Goal: Task Accomplishment & Management: Complete application form

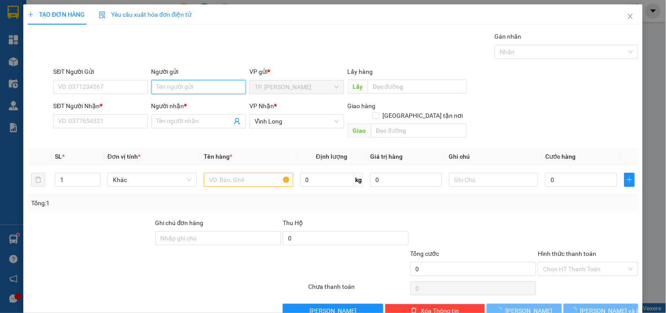
click at [167, 90] on input "Người gửi" at bounding box center [198, 87] width 94 height 14
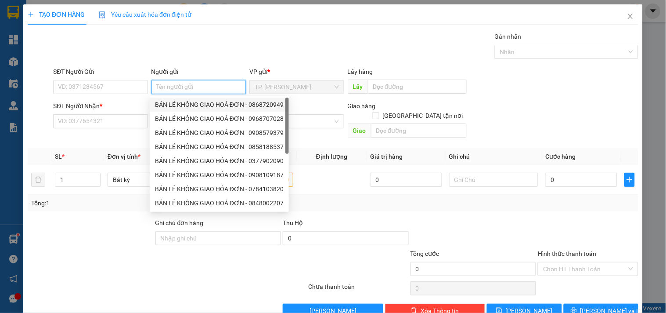
drag, startPoint x: 179, startPoint y: 106, endPoint x: 148, endPoint y: 102, distance: 30.6
click at [178, 106] on div "BÁN LẺ KHÔNG GIAO HOÁ ĐƠN - 0868720949" at bounding box center [219, 105] width 129 height 10
type input "0868720949"
type input "BÁN LẺ KHÔNG GIAO HOÁ ĐƠN"
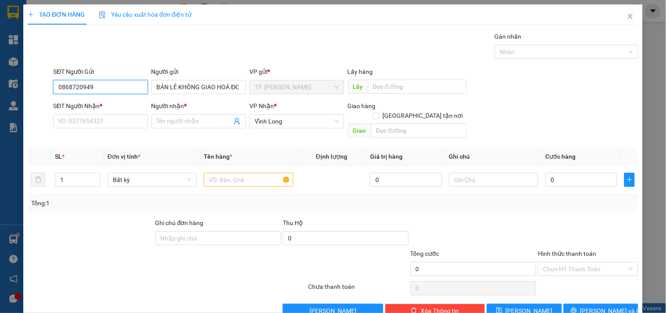
click at [115, 86] on input "0868720949" at bounding box center [100, 87] width 94 height 14
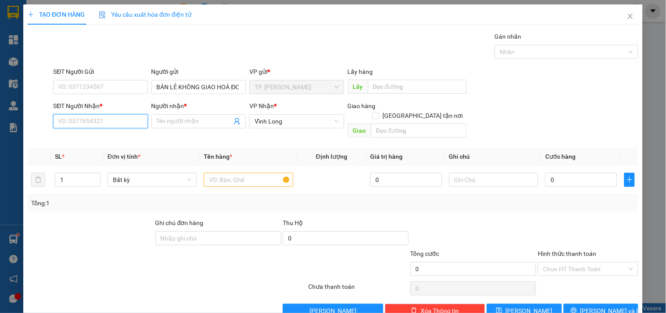
click at [95, 119] on input "SĐT Người Nhận *" at bounding box center [100, 121] width 94 height 14
drag, startPoint x: 104, startPoint y: 139, endPoint x: 184, endPoint y: 157, distance: 80.9
click at [104, 139] on div "0907842467 - THƯ" at bounding box center [99, 139] width 83 height 10
type input "0907842467"
type input "THƯ"
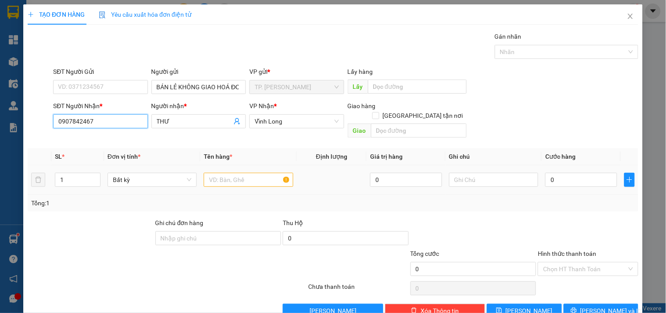
type input "0907842467"
click at [227, 165] on td at bounding box center [248, 179] width 96 height 29
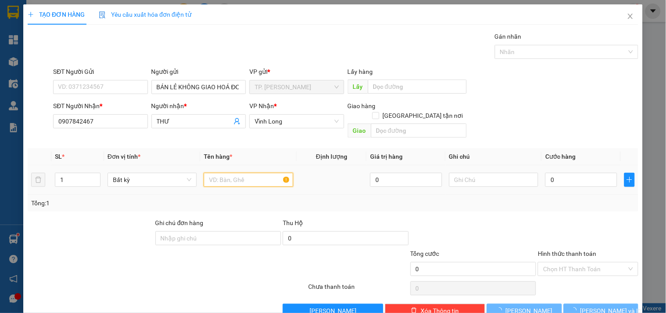
click at [229, 173] on input "text" at bounding box center [248, 180] width 89 height 14
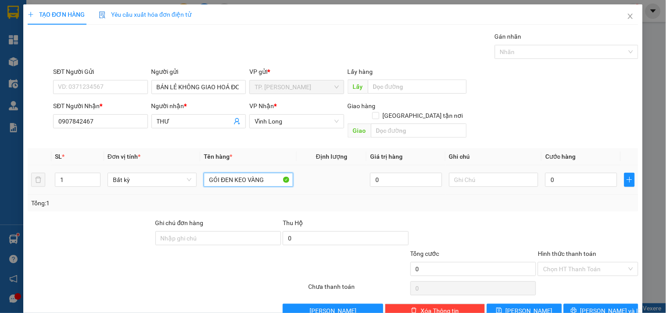
type input "GÓI ĐEN KEO VÀNG"
type input "TÍN"
click at [618, 303] on button "[PERSON_NAME] và In" at bounding box center [601, 310] width 75 height 14
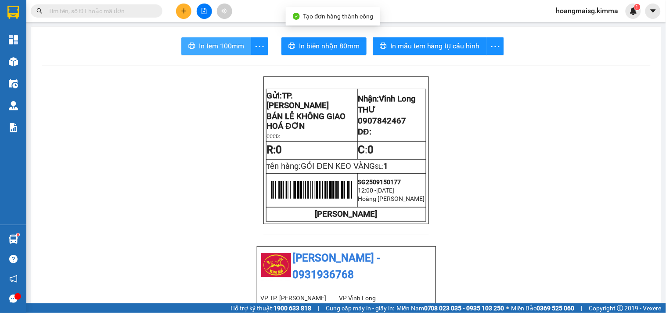
click at [222, 42] on span "In tem 100mm" at bounding box center [221, 45] width 45 height 11
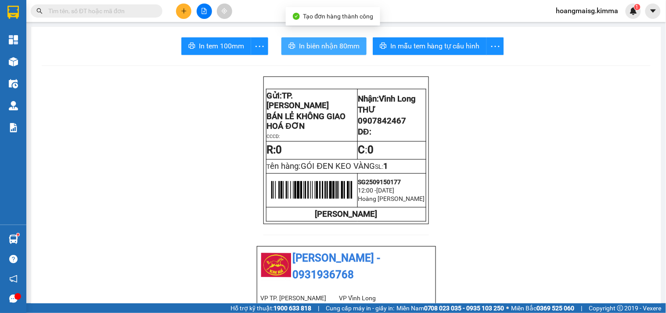
click at [302, 40] on span "In biên nhận 80mm" at bounding box center [329, 45] width 61 height 11
click at [181, 12] on icon "plus" at bounding box center [184, 11] width 6 height 6
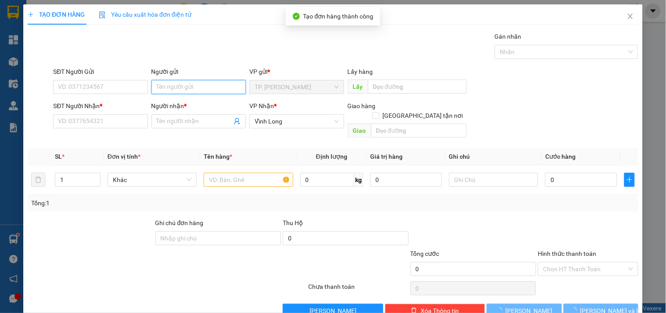
click at [192, 89] on input "Người gửi" at bounding box center [198, 87] width 94 height 14
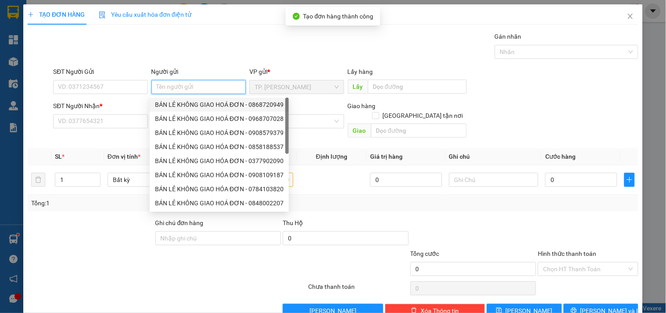
drag, startPoint x: 190, startPoint y: 103, endPoint x: 146, endPoint y: 103, distance: 43.9
click at [189, 103] on div "BÁN LẺ KHÔNG GIAO HOÁ ĐƠN - 0868720949" at bounding box center [219, 105] width 129 height 10
type input "0868720949"
type input "BÁN LẺ KHÔNG GIAO HOÁ ĐƠN"
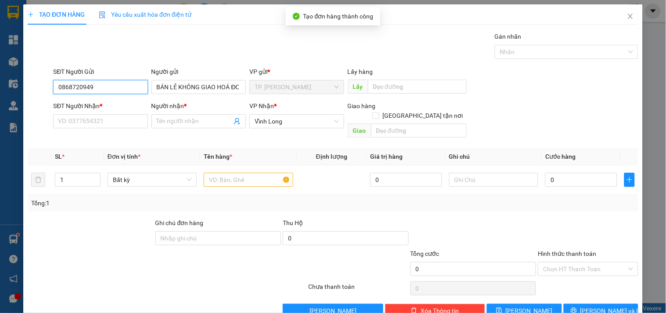
click at [106, 91] on input "0868720949" at bounding box center [100, 87] width 94 height 14
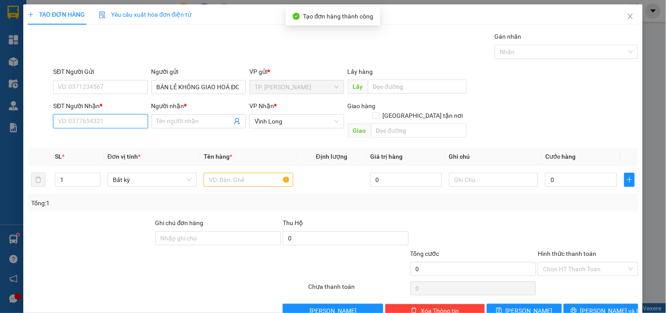
click at [107, 119] on input "SĐT Người Nhận *" at bounding box center [100, 121] width 94 height 14
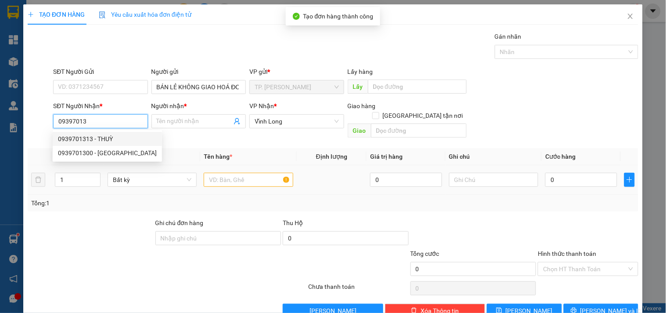
drag, startPoint x: 116, startPoint y: 139, endPoint x: 189, endPoint y: 157, distance: 75.5
click at [116, 140] on div "0939701313 - THUỲ" at bounding box center [107, 139] width 99 height 10
type input "0939701313"
type input "THUỲ"
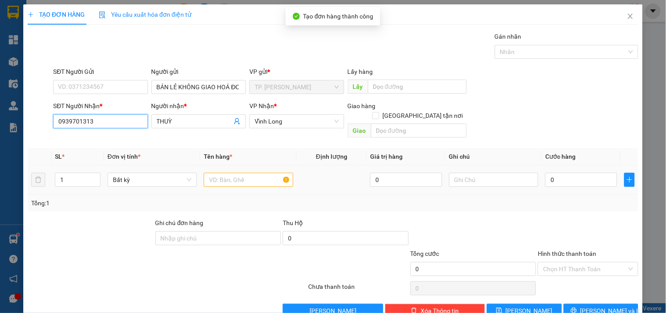
type input "0939701313"
click at [235, 173] on input "text" at bounding box center [248, 180] width 89 height 14
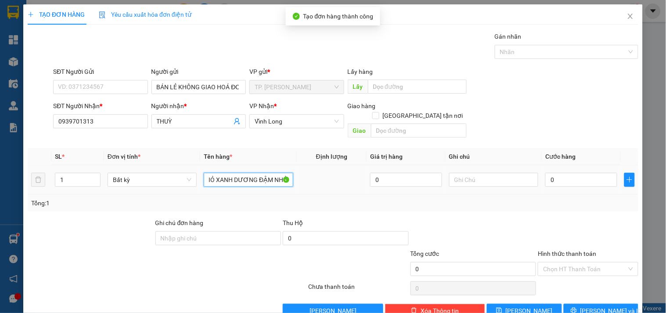
type input "GIỎ XANH DƯƠNG ĐẬM NHỎ"
type input "TÍN"
click at [576, 173] on input "0" at bounding box center [581, 180] width 72 height 14
type input "003"
type input "3"
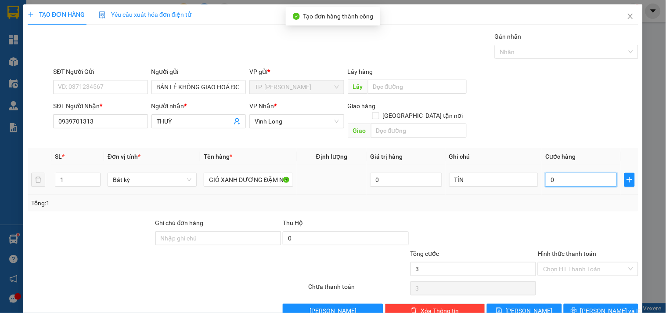
type input "3"
type input "0.030"
type input "30"
click at [586, 262] on input "Hình thức thanh toán" at bounding box center [584, 268] width 83 height 13
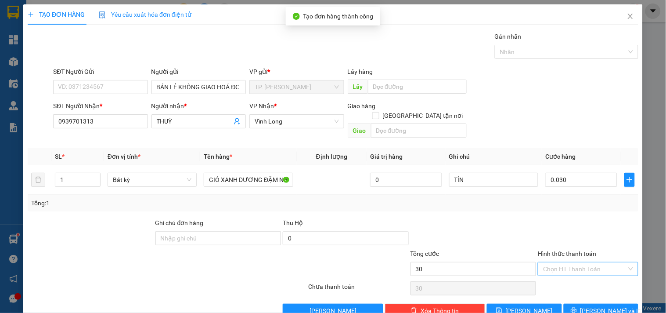
type input "30.000"
click at [559, 271] on div "Tại văn phòng" at bounding box center [582, 277] width 99 height 14
type input "0"
click at [587, 306] on span "[PERSON_NAME] và In" at bounding box center [610, 311] width 61 height 10
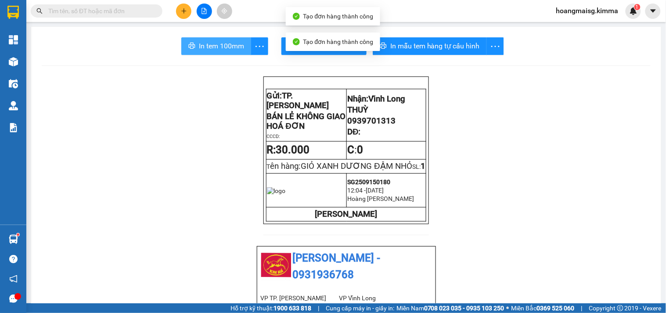
click at [211, 46] on span "In tem 100mm" at bounding box center [221, 45] width 45 height 11
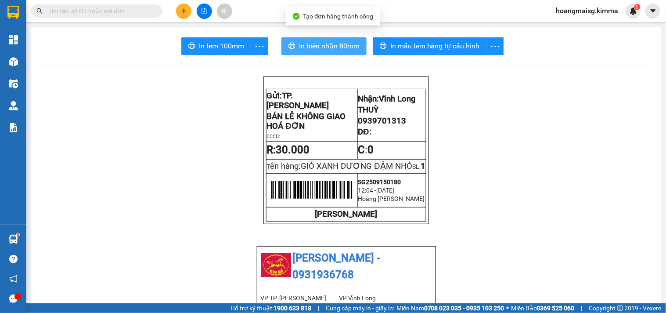
click at [314, 44] on span "In biên nhận 80mm" at bounding box center [329, 45] width 61 height 11
click at [181, 15] on button at bounding box center [183, 11] width 15 height 15
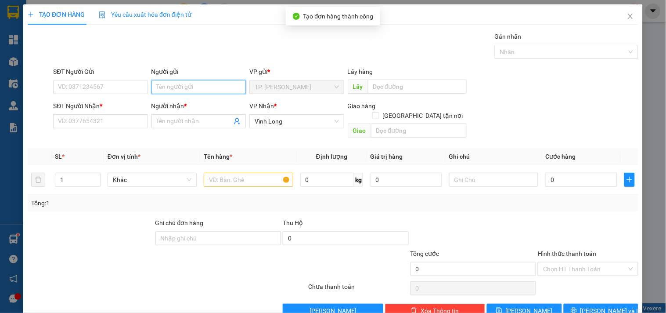
click at [169, 93] on input "Người gửi" at bounding box center [198, 87] width 94 height 14
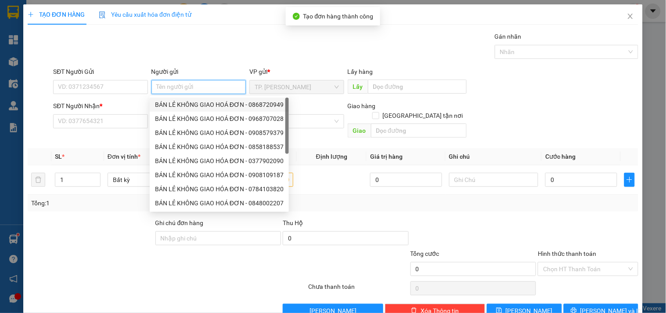
drag, startPoint x: 174, startPoint y: 106, endPoint x: 163, endPoint y: 102, distance: 11.1
click at [171, 104] on div "BÁN LẺ KHÔNG GIAO HOÁ ĐƠN - 0868720949" at bounding box center [219, 105] width 129 height 10
type input "0868720949"
type input "BÁN LẺ KHÔNG GIAO HOÁ ĐƠN"
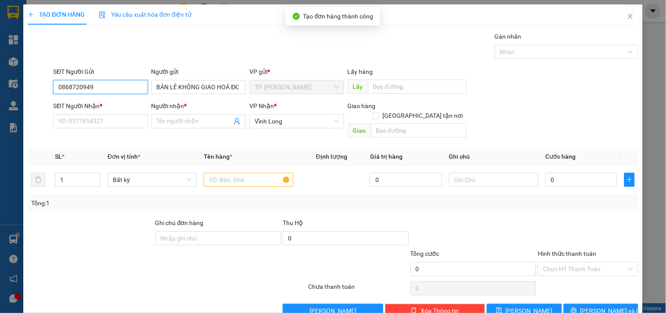
click at [109, 91] on input "0868720949" at bounding box center [100, 87] width 94 height 14
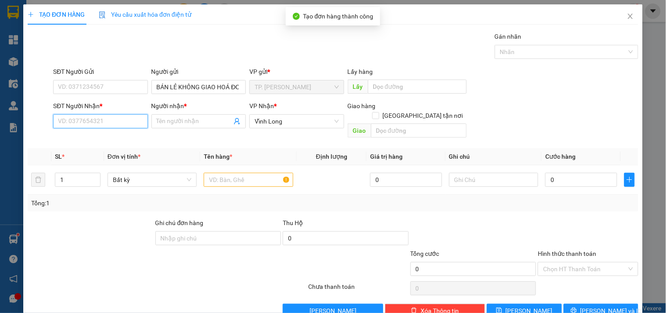
click at [108, 118] on input "SĐT Người Nhận *" at bounding box center [100, 121] width 94 height 14
click at [88, 142] on div "0859756666 - [PERSON_NAME]" at bounding box center [101, 139] width 86 height 10
type input "0859756666"
type input "[PERSON_NAME]"
type input "0859756666"
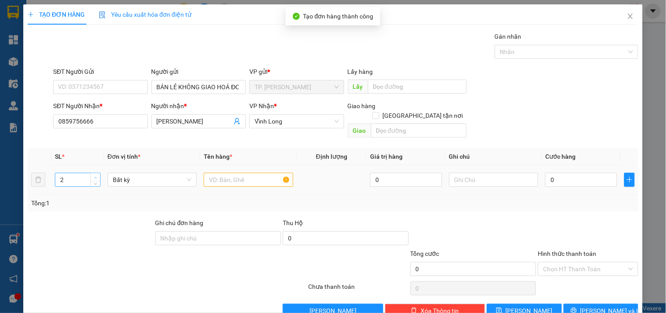
click at [94, 176] on icon "up" at bounding box center [95, 177] width 3 height 3
type input "2"
click at [95, 182] on icon "down" at bounding box center [95, 183] width 3 height 2
click at [231, 173] on input "text" at bounding box center [248, 180] width 89 height 14
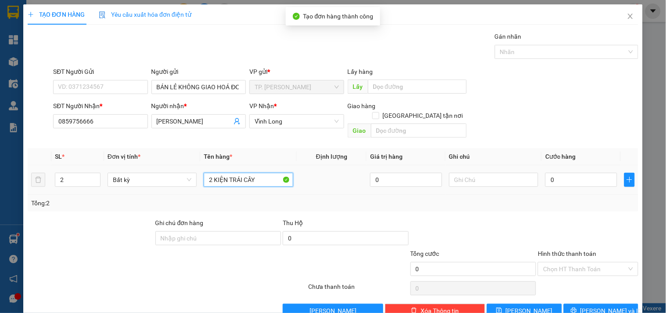
type input "2 KIỆN TRÁI CÂY"
type input "TÍN"
click at [587, 306] on span "[PERSON_NAME] và In" at bounding box center [610, 311] width 61 height 10
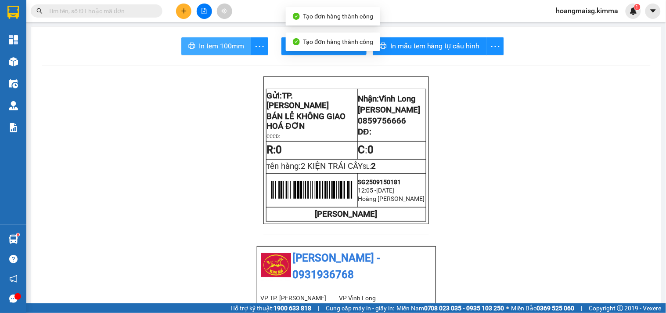
click at [236, 44] on span "In tem 100mm" at bounding box center [221, 45] width 45 height 11
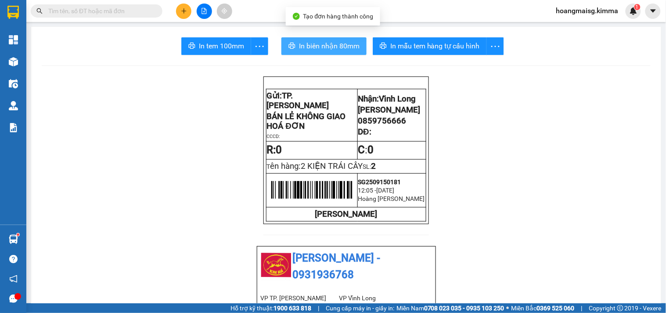
click at [320, 45] on span "In biên nhận 80mm" at bounding box center [329, 45] width 61 height 11
click at [51, 11] on input "text" at bounding box center [100, 11] width 104 height 10
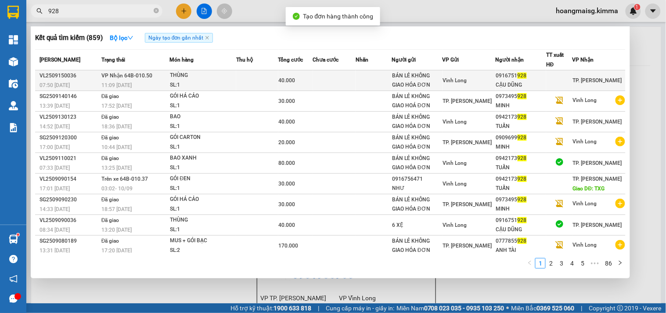
type input "928"
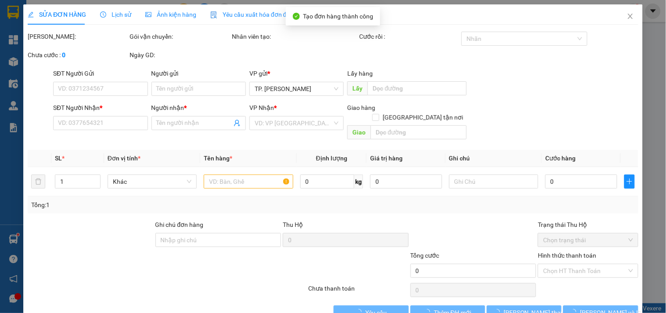
type input "BÁN LẺ KHÔNG GIAO HÓA ĐƠN"
type input "0916751928"
type input "CẬU DŨNG"
type input "40.000"
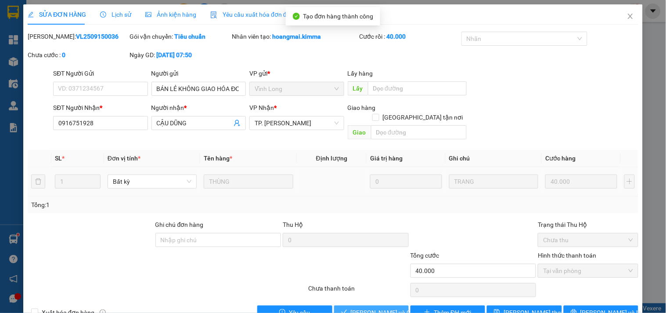
click at [369, 307] on span "[PERSON_NAME] và Giao hàng" at bounding box center [393, 312] width 84 height 10
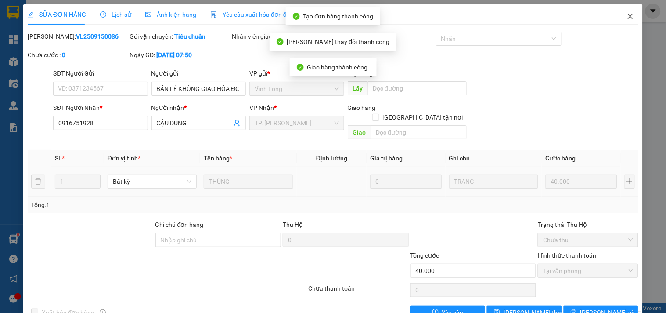
click at [628, 21] on span "Close" at bounding box center [630, 16] width 25 height 25
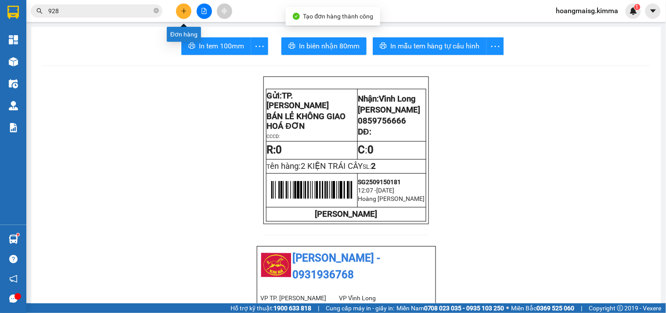
click at [187, 9] on icon "plus" at bounding box center [184, 11] width 6 height 6
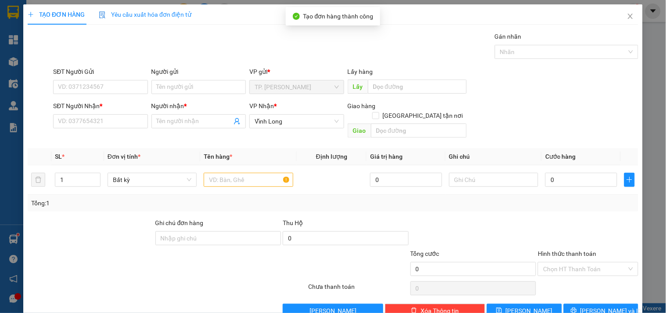
click at [194, 94] on div "Người gửi Tên người gửi" at bounding box center [198, 82] width 94 height 31
click at [196, 93] on input "Người gửi" at bounding box center [198, 87] width 94 height 14
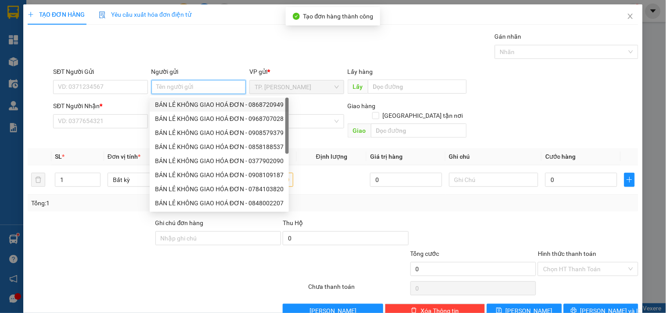
drag, startPoint x: 194, startPoint y: 104, endPoint x: 154, endPoint y: 102, distance: 40.8
click at [194, 104] on div "BÁN LẺ KHÔNG GIAO HOÁ ĐƠN - 0868720949" at bounding box center [219, 105] width 129 height 10
type input "0868720949"
type input "BÁN LẺ KHÔNG GIAO HOÁ ĐƠN"
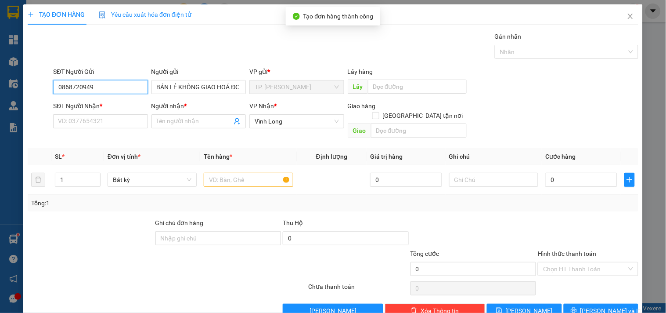
click at [112, 87] on input "0868720949" at bounding box center [100, 87] width 94 height 14
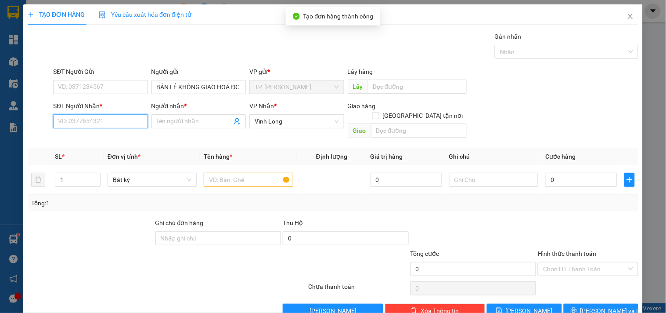
click at [111, 119] on input "SĐT Người Nhận *" at bounding box center [100, 121] width 94 height 14
click at [101, 121] on input "SĐT Người Nhận *" at bounding box center [100, 121] width 94 height 14
type input "0936219296"
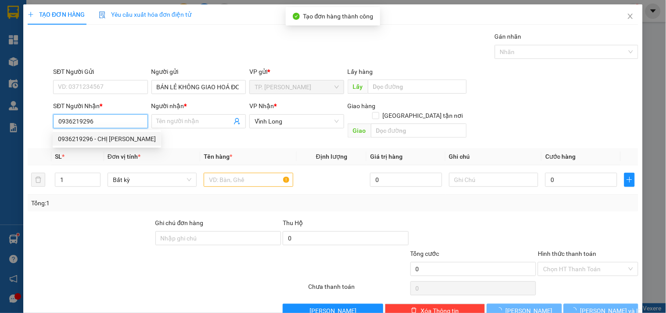
click at [131, 141] on div "0936219296 - CHỊ [PERSON_NAME]" at bounding box center [107, 139] width 98 height 10
type input "CHỊ [PERSON_NAME]"
type input "0936219296"
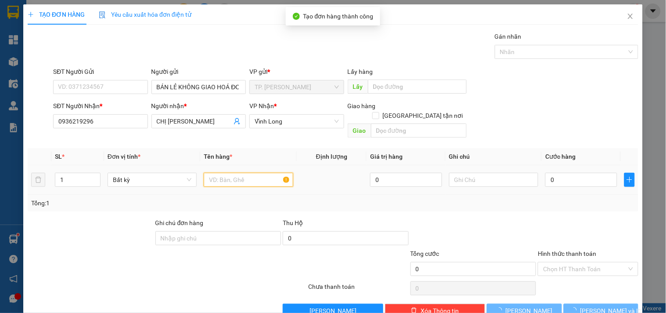
click at [258, 173] on input "text" at bounding box center [248, 180] width 89 height 14
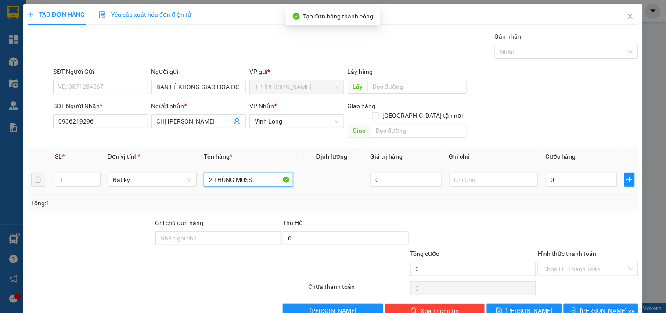
type input "2 THÙNG MUSS"
type input "TÍN"
click at [94, 176] on icon "up" at bounding box center [95, 177] width 3 height 3
type input "2"
click at [95, 176] on icon "up" at bounding box center [95, 177] width 3 height 2
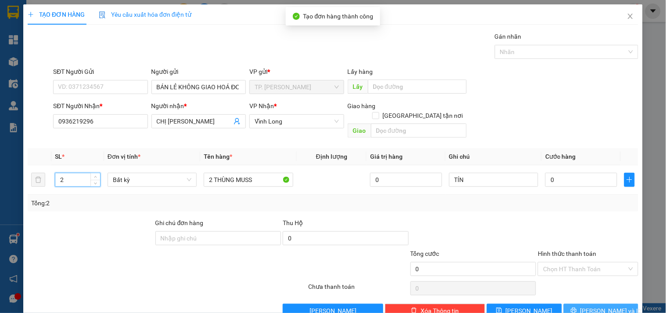
click at [597, 306] on span "[PERSON_NAME] và In" at bounding box center [610, 311] width 61 height 10
click at [587, 306] on span "[PERSON_NAME] và In" at bounding box center [610, 311] width 61 height 10
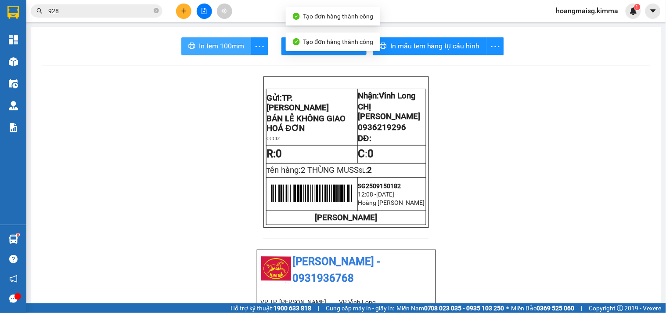
click at [216, 48] on span "In tem 100mm" at bounding box center [221, 45] width 45 height 11
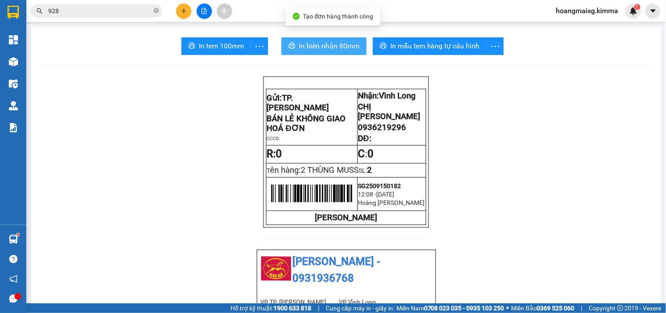
click at [301, 44] on span "In biên nhận 80mm" at bounding box center [329, 45] width 61 height 11
click at [185, 15] on button at bounding box center [183, 11] width 15 height 15
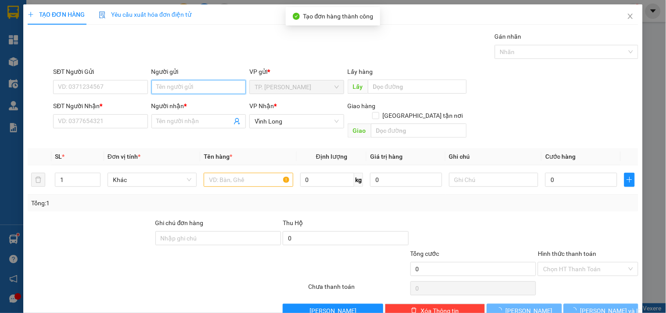
click at [208, 85] on input "Người gửi" at bounding box center [198, 87] width 94 height 14
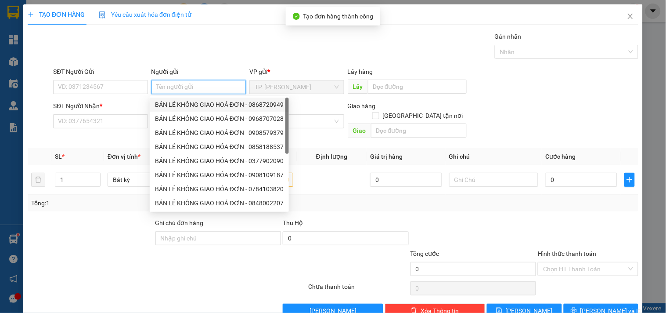
click at [205, 103] on div "BÁN LẺ KHÔNG GIAO HOÁ ĐƠN - 0868720949" at bounding box center [219, 105] width 129 height 10
type input "0868720949"
type input "BÁN LẺ KHÔNG GIAO HOÁ ĐƠN"
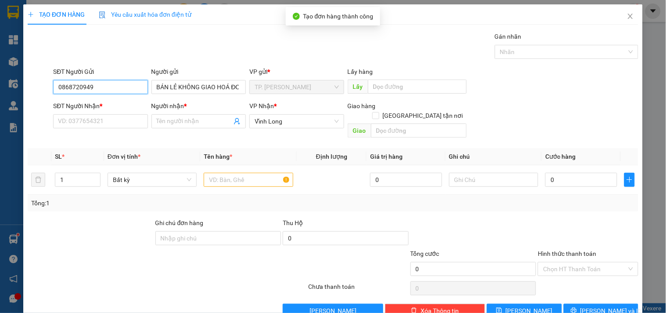
click at [116, 85] on input "0868720949" at bounding box center [100, 87] width 94 height 14
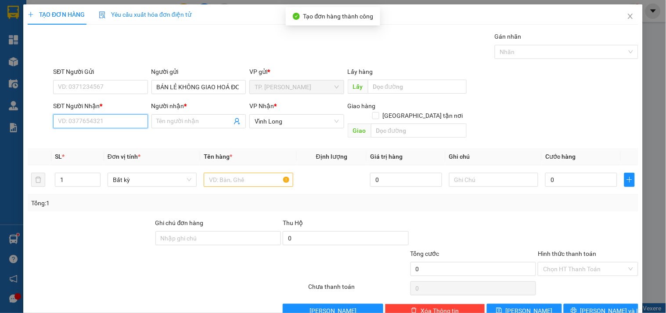
click at [120, 119] on input "SĐT Người Nhận *" at bounding box center [100, 121] width 94 height 14
type input "0937434607"
click at [127, 137] on div "0937434607 - [GEOGRAPHIC_DATA]" at bounding box center [107, 139] width 99 height 10
type input "ANH KHUYẾN"
type input "0937434607"
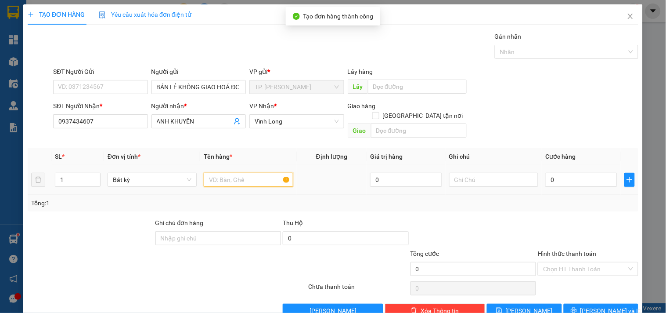
click at [226, 173] on input "text" at bounding box center [248, 180] width 89 height 14
type input "GÓI ĐEN"
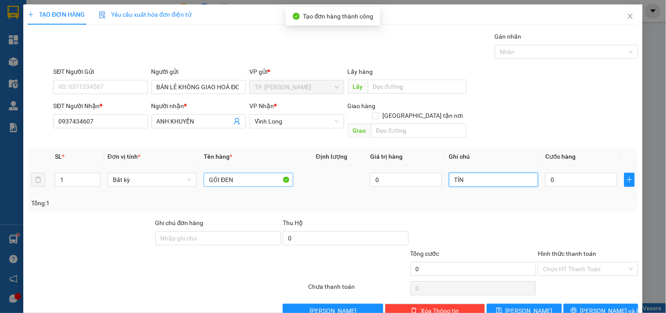
type input "TÍN"
click at [587, 306] on span "[PERSON_NAME] và In" at bounding box center [610, 311] width 61 height 10
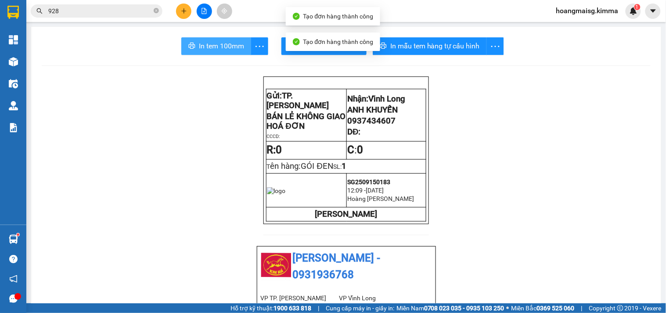
click at [208, 46] on span "In tem 100mm" at bounding box center [221, 45] width 45 height 11
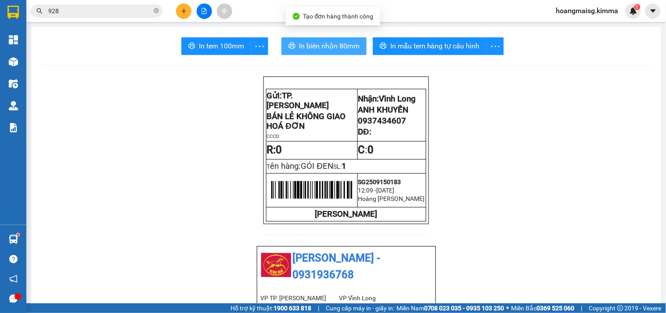
click at [327, 42] on span "In biên nhận 80mm" at bounding box center [329, 45] width 61 height 11
click at [181, 8] on icon "plus" at bounding box center [184, 11] width 6 height 6
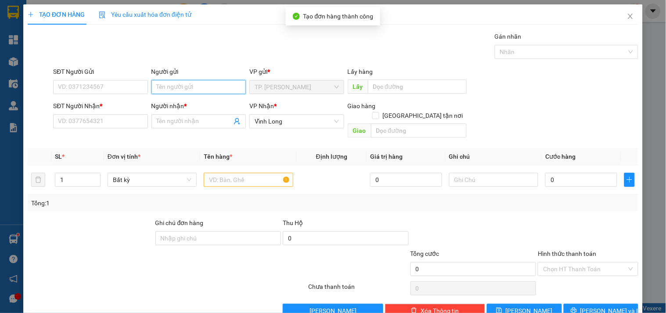
click at [182, 88] on input "Người gửi" at bounding box center [198, 87] width 94 height 14
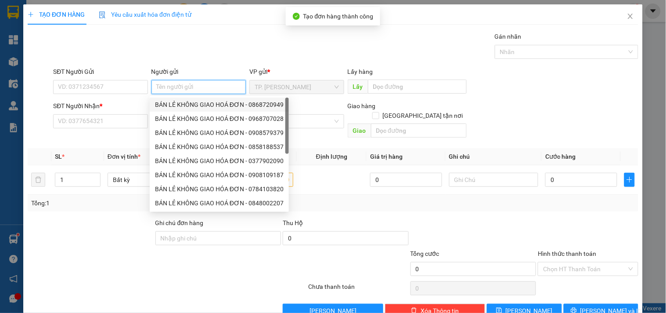
click at [181, 103] on div "BÁN LẺ KHÔNG GIAO HOÁ ĐƠN - 0868720949" at bounding box center [219, 105] width 129 height 10
type input "0868720949"
type input "BÁN LẺ KHÔNG GIAO HOÁ ĐƠN"
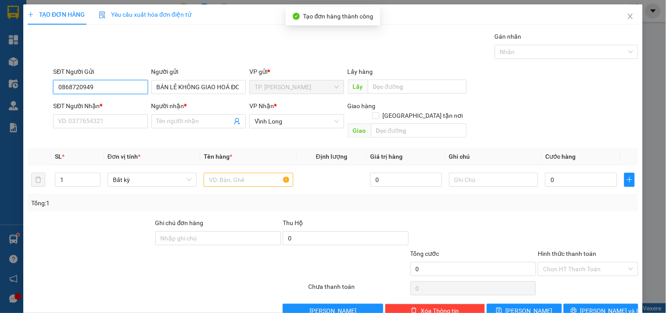
click at [130, 85] on input "0868720949" at bounding box center [100, 87] width 94 height 14
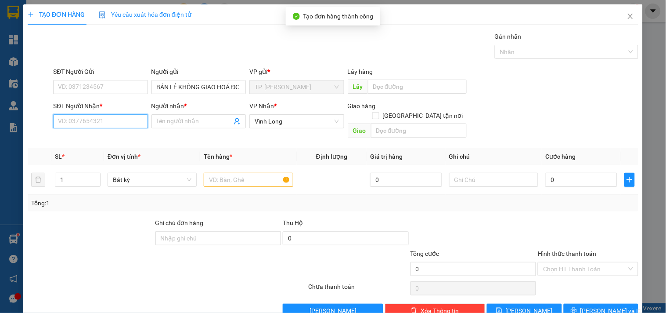
click at [126, 116] on input "SĐT Người Nhận *" at bounding box center [100, 121] width 94 height 14
click at [117, 137] on div "0768898897 - [PERSON_NAME]" at bounding box center [101, 139] width 86 height 10
type input "0768898897"
type input "[PERSON_NAME]"
type input "0768898897"
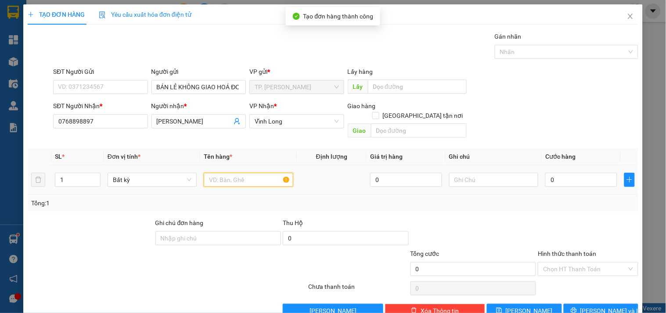
click at [235, 173] on input "text" at bounding box center [248, 180] width 89 height 14
type input "GÓI ĐEN LẠNH"
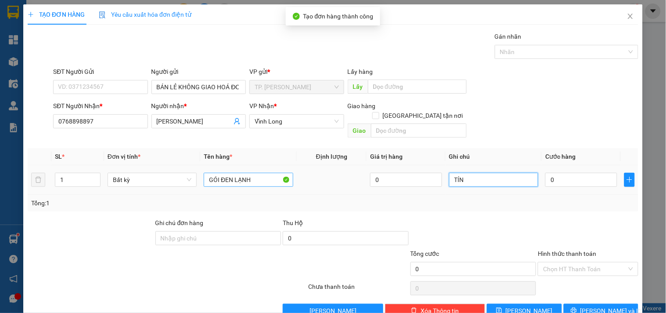
type input "TÍN"
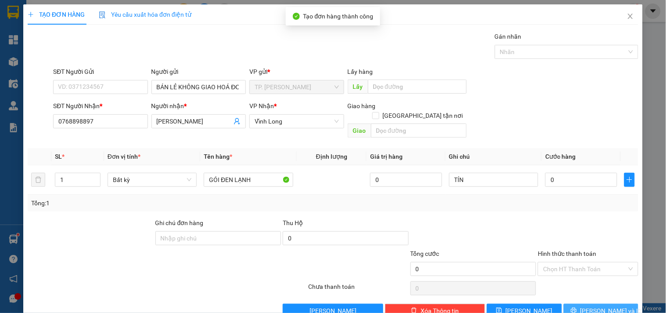
click at [594, 307] on button "[PERSON_NAME] và In" at bounding box center [601, 310] width 75 height 14
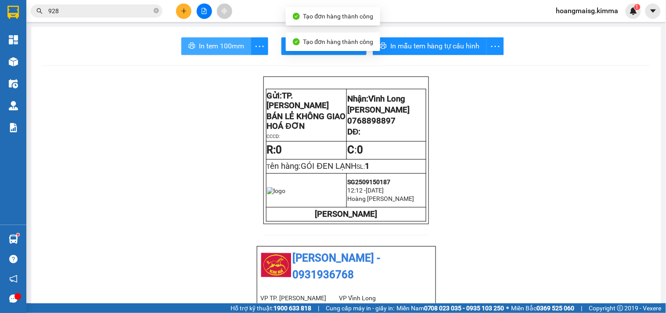
click at [195, 38] on button "In tem 100mm" at bounding box center [216, 46] width 70 height 18
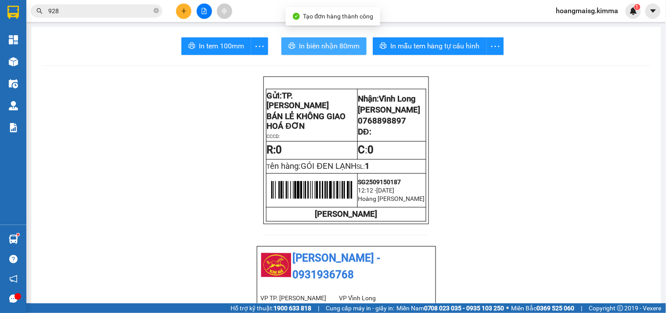
click at [304, 44] on span "In biên nhận 80mm" at bounding box center [329, 45] width 61 height 11
click at [187, 2] on div "Kết quả tìm kiếm ( 859 ) Bộ lọc Ngày tạo đơn gần nhất Mã ĐH Trạng thái Món hàng…" at bounding box center [333, 11] width 666 height 22
click at [185, 5] on button at bounding box center [183, 11] width 15 height 15
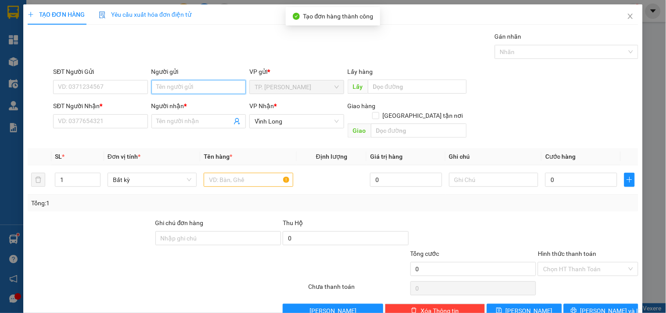
click at [175, 82] on input "Người gửi" at bounding box center [198, 87] width 94 height 14
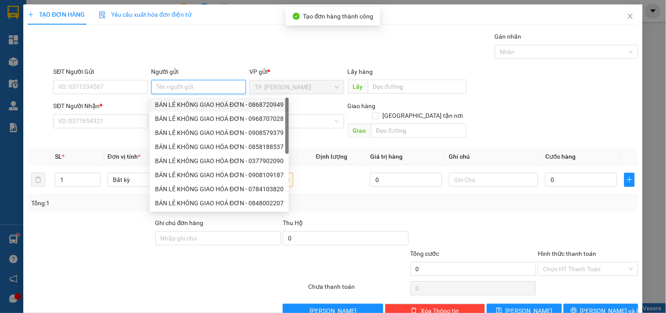
click at [177, 106] on div "BÁN LẺ KHÔNG GIAO HOÁ ĐƠN - 0868720949" at bounding box center [219, 105] width 129 height 10
type input "0868720949"
type input "BÁN LẺ KHÔNG GIAO HOÁ ĐƠN"
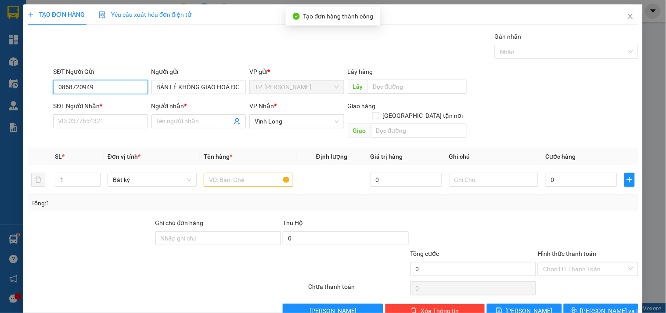
click at [122, 86] on input "0868720949" at bounding box center [100, 87] width 94 height 14
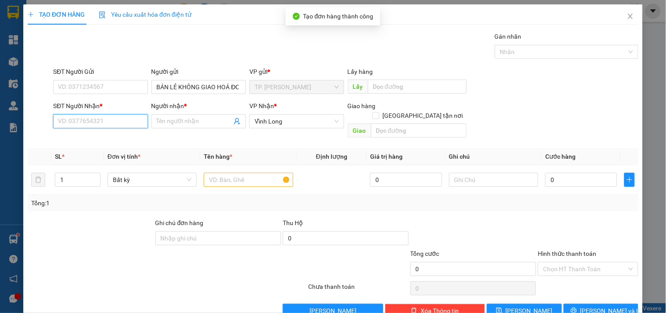
click at [120, 123] on input "SĐT Người Nhận *" at bounding box center [100, 121] width 94 height 14
click at [115, 139] on div "0916691610 - TUẤN" at bounding box center [99, 139] width 83 height 10
type input "0916691610"
type input "TUẤN"
type input "0916691610"
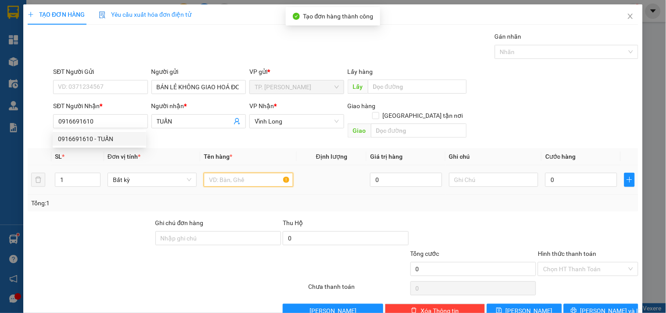
click at [217, 177] on input "text" at bounding box center [248, 180] width 89 height 14
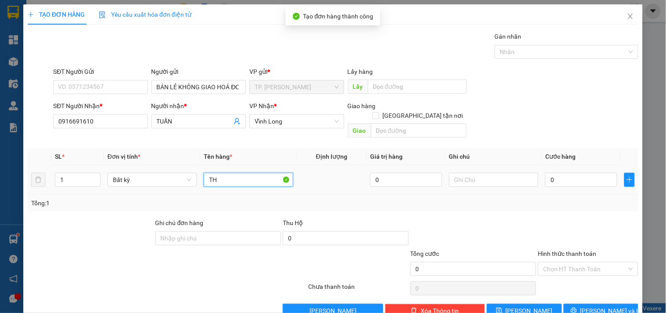
type input "T"
type input "P"
type input "THÙNG MUSS"
type input "TÍN"
type input "004"
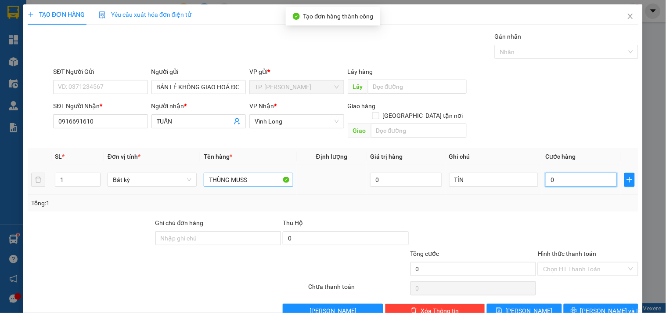
type input "4"
type input "0.040"
type input "40"
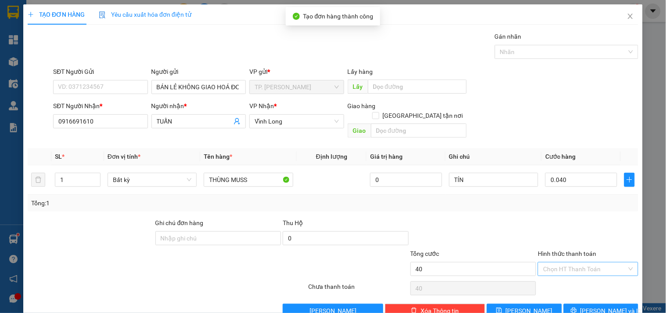
click at [548, 262] on input "Hình thức thanh toán" at bounding box center [584, 268] width 83 height 13
type input "40.000"
click at [552, 277] on div "Tại văn phòng" at bounding box center [582, 277] width 89 height 10
type input "0"
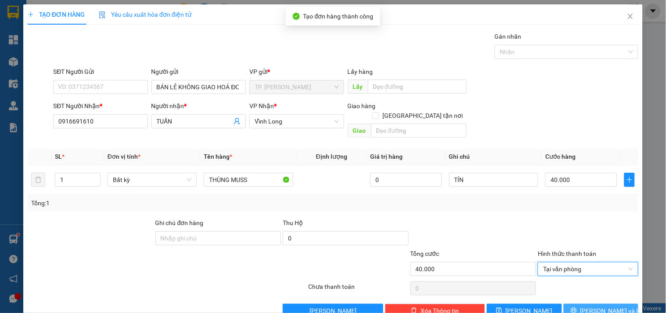
click at [577, 307] on icon "printer" at bounding box center [574, 310] width 6 height 6
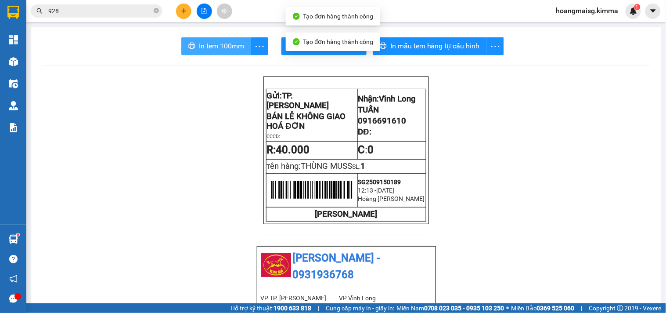
click at [215, 47] on span "In tem 100mm" at bounding box center [221, 45] width 45 height 11
click at [281, 45] on button "In biên nhận 80mm" at bounding box center [323, 46] width 85 height 18
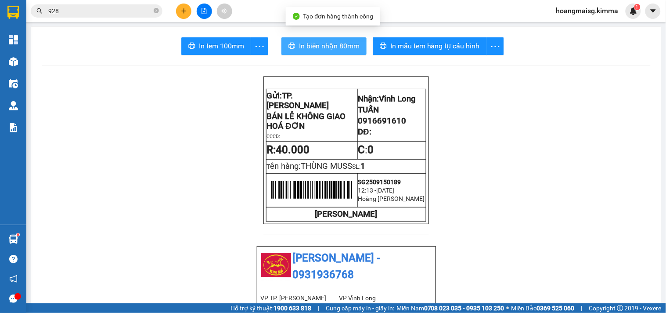
click at [314, 47] on span "In biên nhận 80mm" at bounding box center [329, 45] width 61 height 11
click at [181, 11] on icon "plus" at bounding box center [184, 11] width 6 height 6
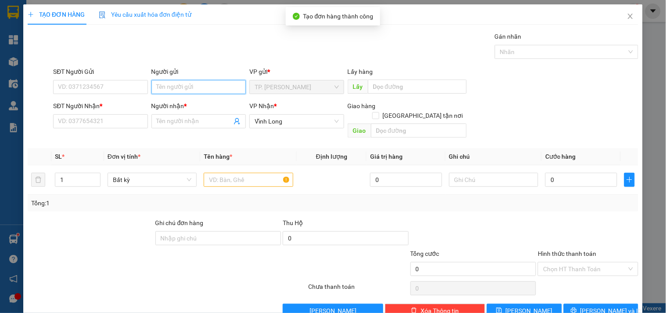
click at [176, 90] on input "Người gửi" at bounding box center [198, 87] width 94 height 14
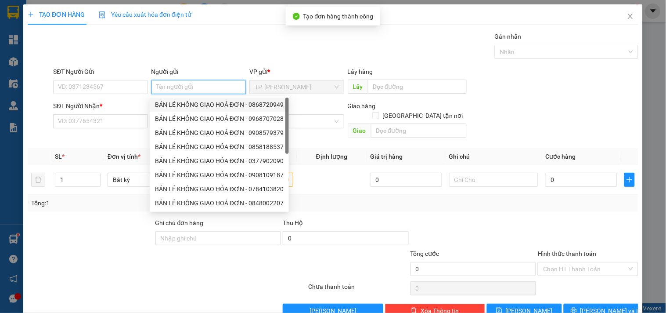
click at [176, 102] on div "BÁN LẺ KHÔNG GIAO HOÁ ĐƠN - 0868720949" at bounding box center [219, 105] width 129 height 10
type input "0868720949"
type input "BÁN LẺ KHÔNG GIAO HOÁ ĐƠN"
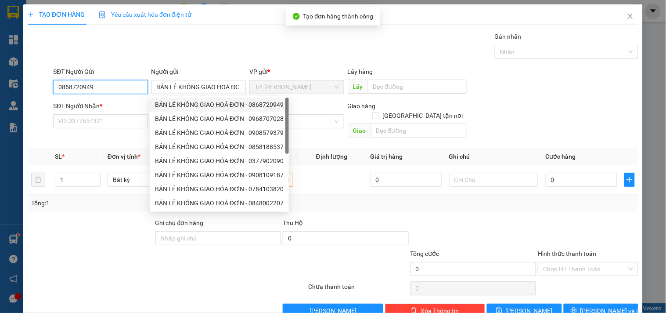
click at [121, 89] on input "0868720949" at bounding box center [100, 87] width 94 height 14
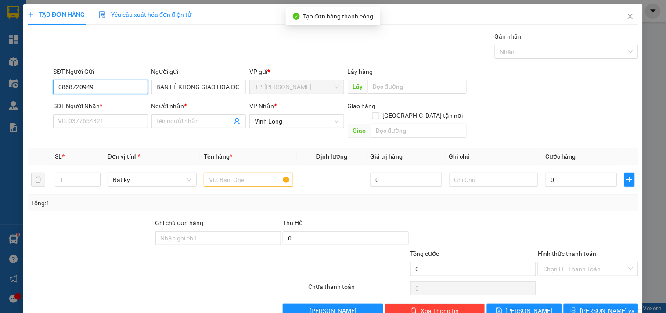
click at [121, 89] on input "0868720949" at bounding box center [100, 87] width 94 height 14
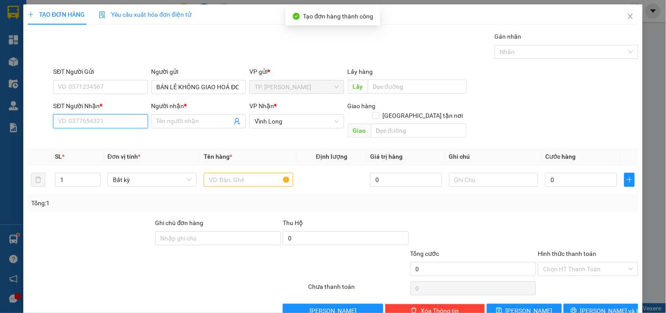
click at [109, 124] on input "SĐT Người Nhận *" at bounding box center [100, 121] width 94 height 14
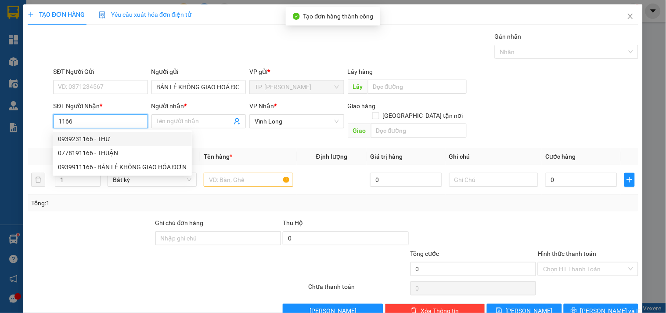
click at [108, 137] on div "0939231166 - THƯ" at bounding box center [122, 139] width 129 height 10
type input "0939231166"
type input "THƯ"
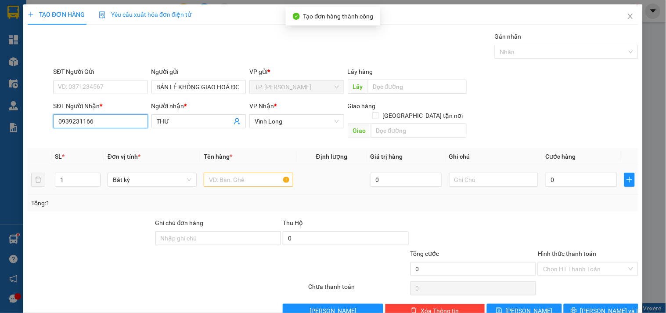
type input "0939231166"
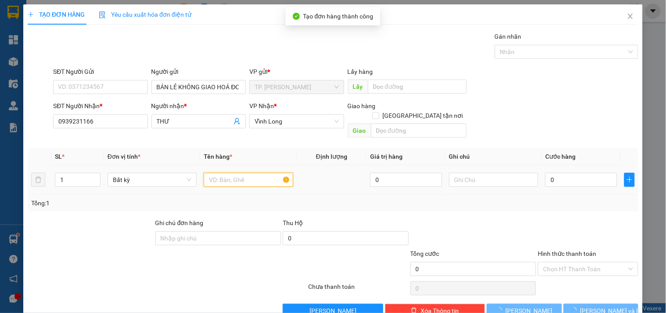
click at [258, 173] on input "text" at bounding box center [248, 180] width 89 height 14
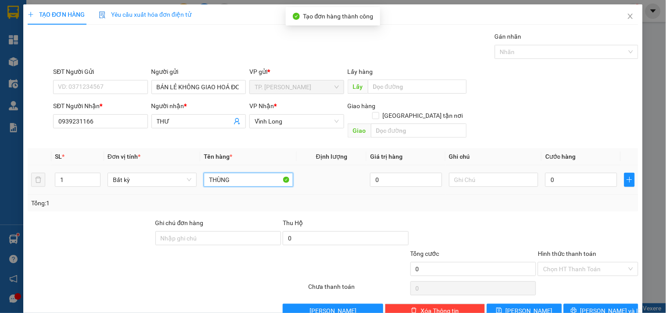
type input "THÙNG"
type input "TÍN"
click at [616, 306] on button "[PERSON_NAME] và In" at bounding box center [601, 310] width 75 height 14
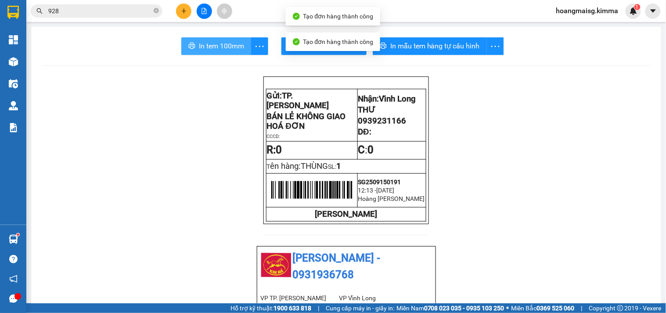
click at [209, 49] on span "In tem 100mm" at bounding box center [221, 45] width 45 height 11
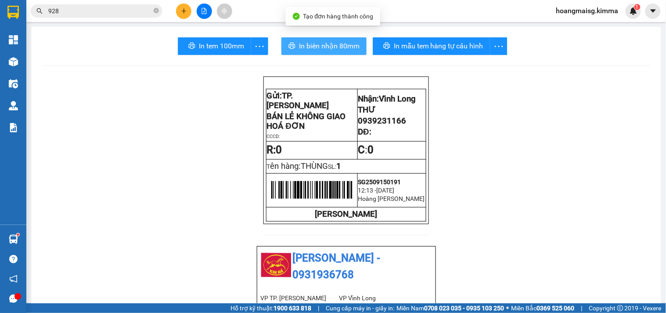
click at [303, 50] on span "In biên nhận 80mm" at bounding box center [329, 45] width 61 height 11
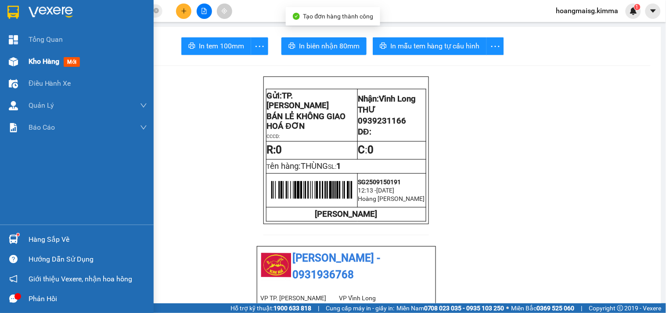
click at [20, 56] on div at bounding box center [13, 61] width 15 height 15
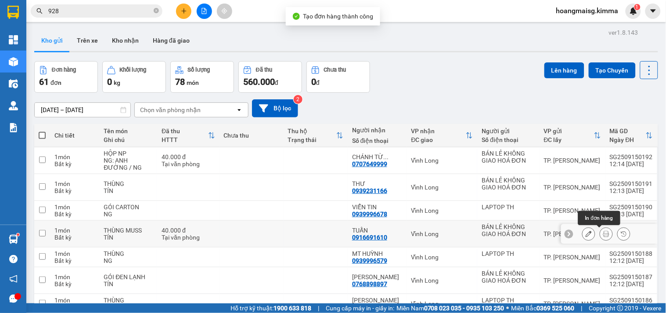
click at [603, 234] on icon at bounding box center [606, 233] width 6 height 6
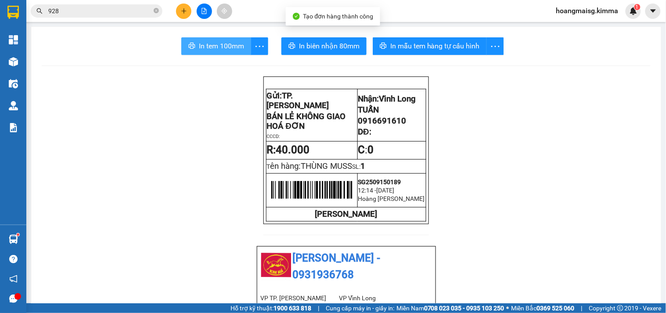
click at [237, 50] on span "In tem 100mm" at bounding box center [221, 45] width 45 height 11
click at [190, 10] on button at bounding box center [183, 11] width 15 height 15
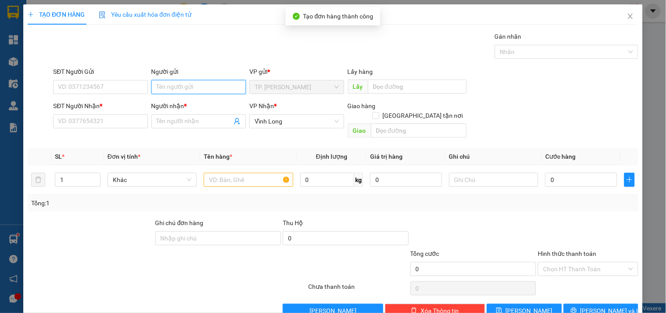
click at [183, 85] on input "Người gửi" at bounding box center [198, 87] width 94 height 14
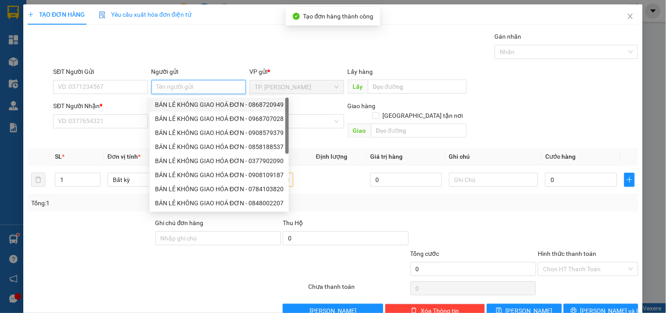
click at [182, 100] on div "BÁN LẺ KHÔNG GIAO HOÁ ĐƠN - 0868720949" at bounding box center [219, 105] width 129 height 10
type input "0868720949"
type input "BÁN LẺ KHÔNG GIAO HOÁ ĐƠN"
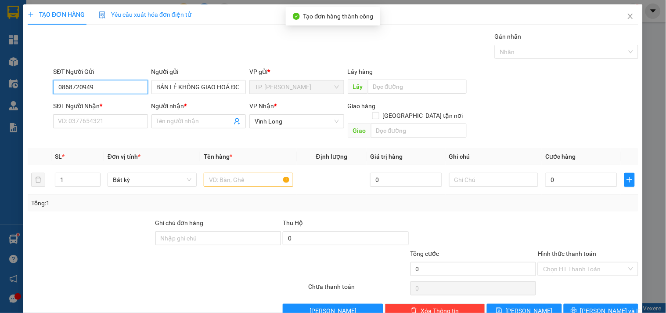
click at [126, 86] on input "0868720949" at bounding box center [100, 87] width 94 height 14
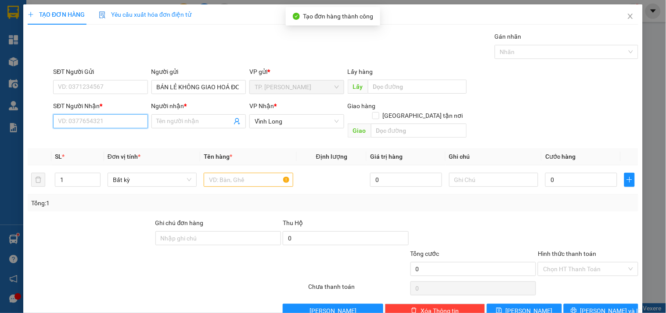
click at [119, 124] on input "SĐT Người Nhận *" at bounding box center [100, 121] width 94 height 14
type input "0908187300"
click at [138, 137] on div "0908187300 - LÒ NEM SÁU XỆ" at bounding box center [100, 139] width 84 height 10
type input "LÒ NEM SÁU XỆ"
type input "0908187300"
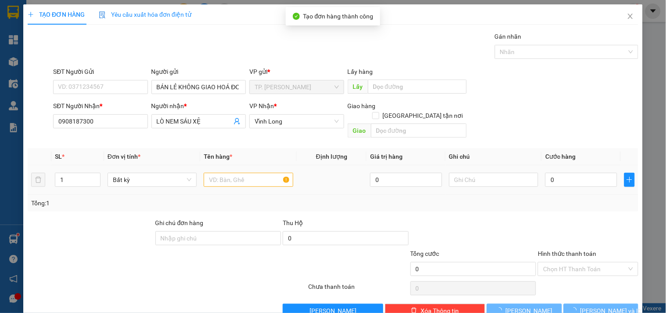
drag, startPoint x: 215, startPoint y: 160, endPoint x: 219, endPoint y: 168, distance: 9.4
click at [216, 165] on td at bounding box center [248, 179] width 96 height 29
click at [220, 173] on input "text" at bounding box center [248, 180] width 89 height 14
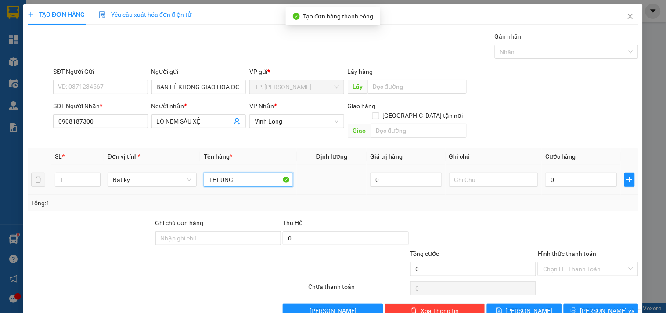
click at [235, 173] on input "THFUNG" at bounding box center [248, 180] width 89 height 14
type input "THÙNG"
type input "TÍN"
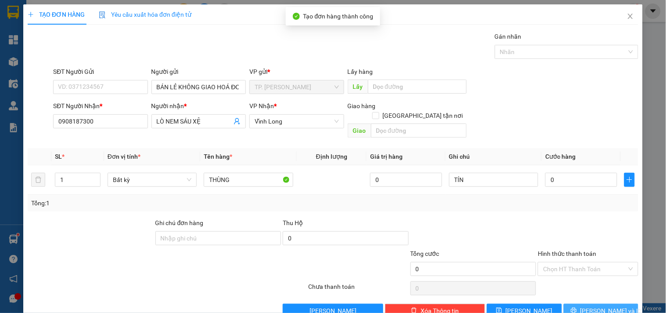
click at [598, 306] on span "[PERSON_NAME] và In" at bounding box center [610, 311] width 61 height 10
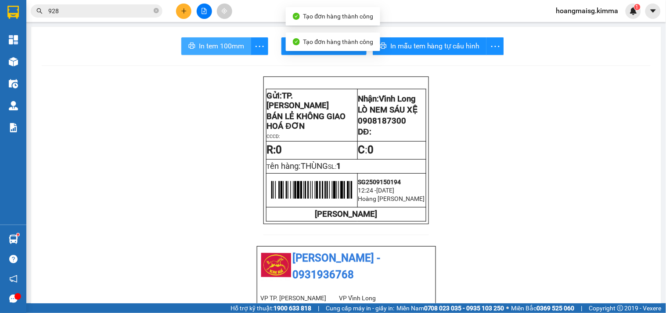
click at [197, 54] on button "In tem 100mm" at bounding box center [216, 46] width 70 height 18
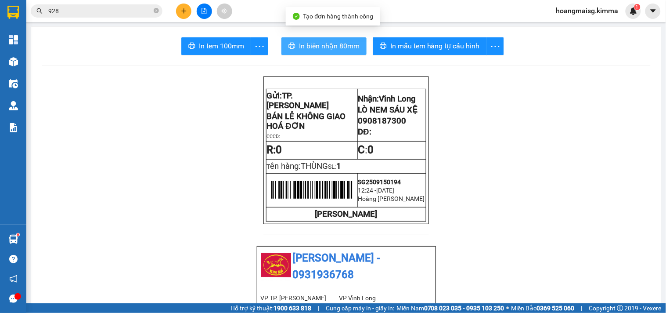
click at [326, 45] on span "In biên nhận 80mm" at bounding box center [329, 45] width 61 height 11
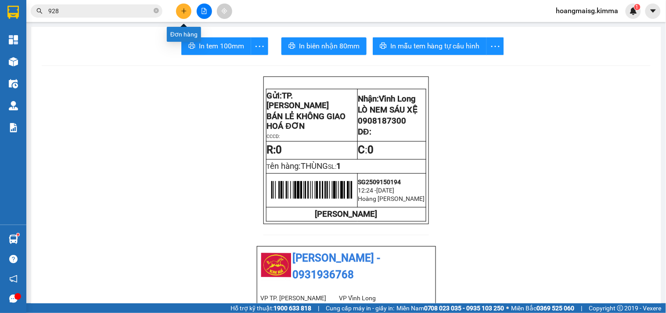
click at [177, 12] on button at bounding box center [183, 11] width 15 height 15
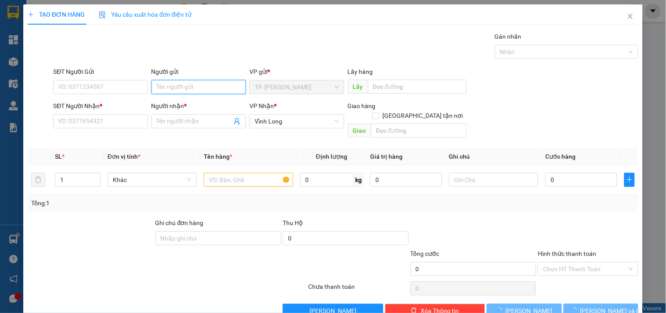
click at [186, 85] on input "Người gửi" at bounding box center [198, 87] width 94 height 14
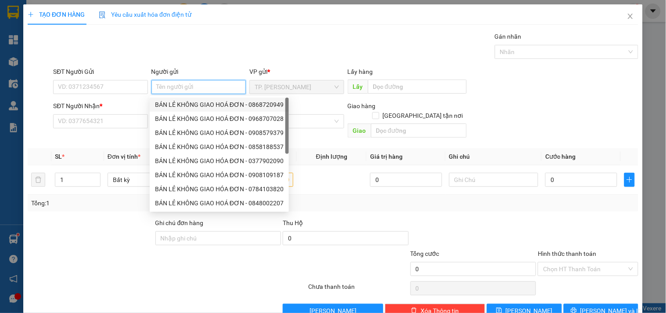
click at [175, 107] on div "BÁN LẺ KHÔNG GIAO HOÁ ĐƠN - 0868720949" at bounding box center [219, 105] width 129 height 10
type input "0868720949"
type input "BÁN LẺ KHÔNG GIAO HOÁ ĐƠN"
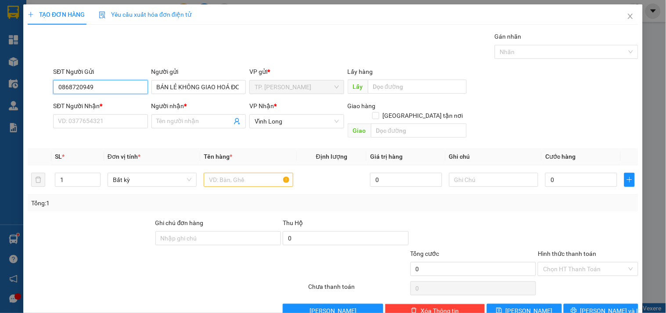
click at [120, 86] on input "0868720949" at bounding box center [100, 87] width 94 height 14
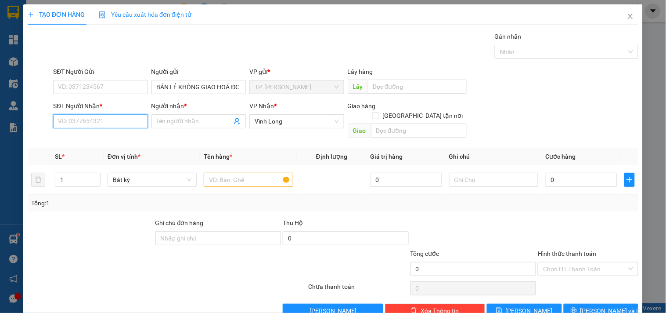
click at [125, 122] on input "SĐT Người Nhận *" at bounding box center [100, 121] width 94 height 14
type input "0918153999"
click at [125, 132] on div "0918153999 - ANH DŨNG" at bounding box center [100, 139] width 94 height 14
type input "ANH DŨNG"
type input "0918153999"
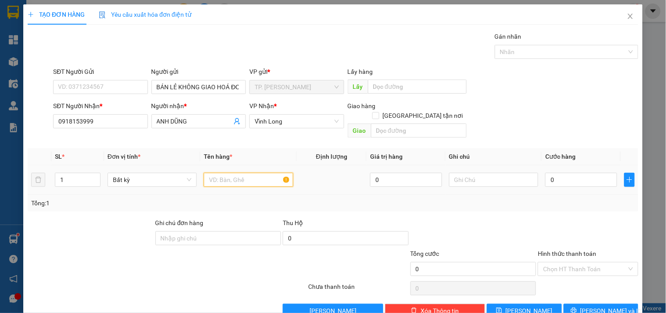
click at [246, 173] on input "text" at bounding box center [248, 180] width 89 height 14
type input "HỘP NHỎ"
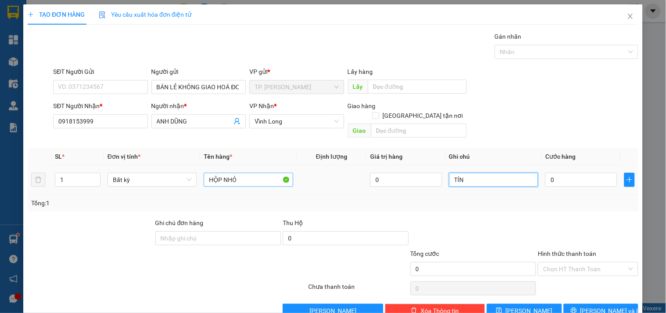
type input "TÍN"
click at [602, 306] on span "[PERSON_NAME] và In" at bounding box center [610, 311] width 61 height 10
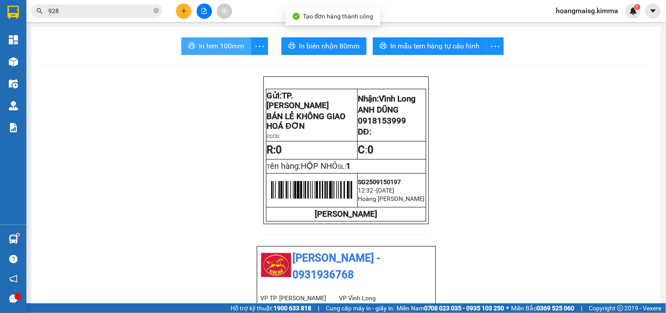
click at [214, 43] on span "In tem 100mm" at bounding box center [221, 45] width 45 height 11
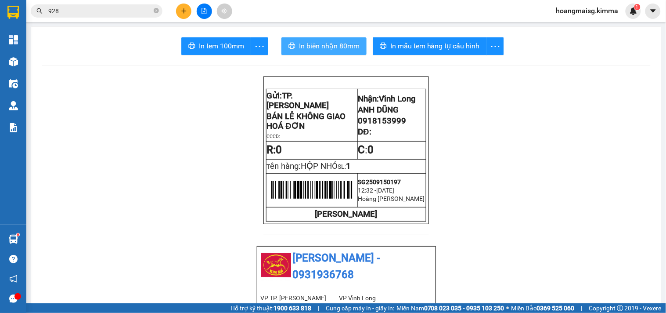
click at [331, 44] on span "In biên nhận 80mm" at bounding box center [329, 45] width 61 height 11
click at [182, 6] on button at bounding box center [183, 11] width 15 height 15
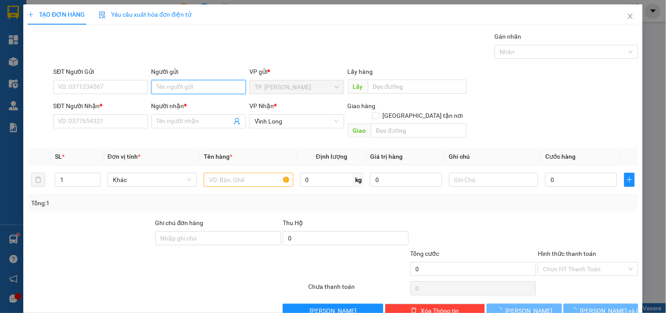
click at [191, 82] on input "Người gửi" at bounding box center [198, 87] width 94 height 14
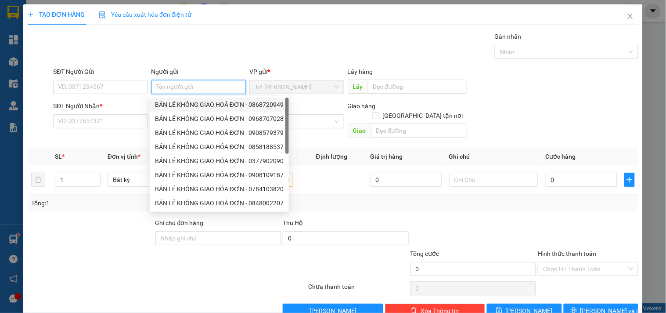
click at [186, 101] on div "BÁN LẺ KHÔNG GIAO HOÁ ĐƠN - 0868720949" at bounding box center [219, 105] width 129 height 10
type input "0868720949"
type input "BÁN LẺ KHÔNG GIAO HOÁ ĐƠN"
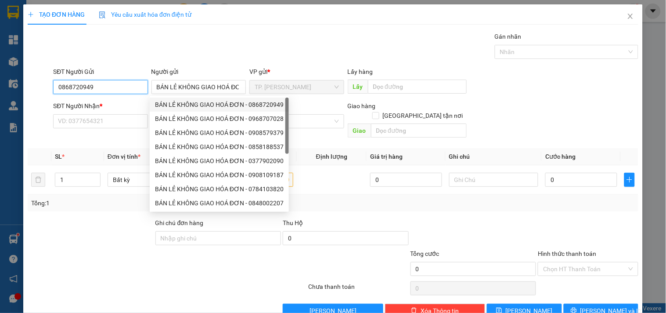
click at [136, 88] on input "0868720949" at bounding box center [100, 87] width 94 height 14
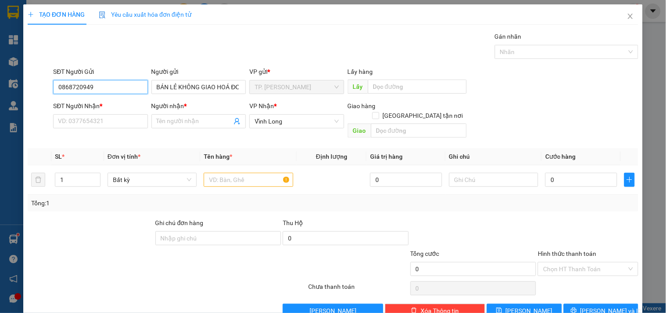
click at [136, 88] on input "0868720949" at bounding box center [100, 87] width 94 height 14
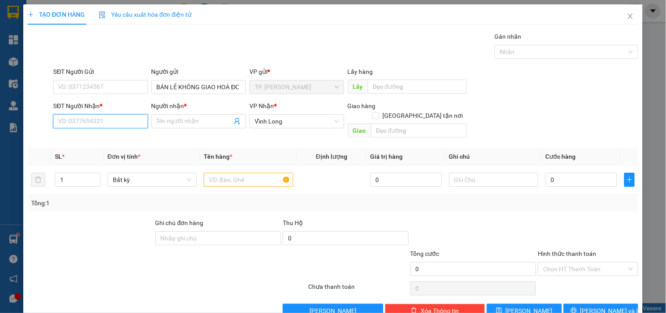
click at [104, 122] on input "SĐT Người Nhận *" at bounding box center [100, 121] width 94 height 14
click at [113, 135] on div "0898990039 - [PERSON_NAME]" at bounding box center [101, 139] width 86 height 10
type input "0898990039"
type input "[PERSON_NAME]"
type input "0898990039"
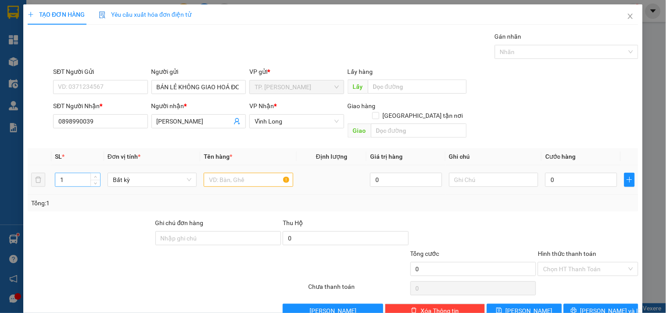
click at [88, 173] on input "1" at bounding box center [77, 179] width 45 height 13
click at [94, 175] on span "up" at bounding box center [95, 177] width 5 height 5
type input "3"
click at [94, 175] on span "up" at bounding box center [95, 177] width 5 height 5
drag, startPoint x: 226, startPoint y: 175, endPoint x: 233, endPoint y: 175, distance: 7.0
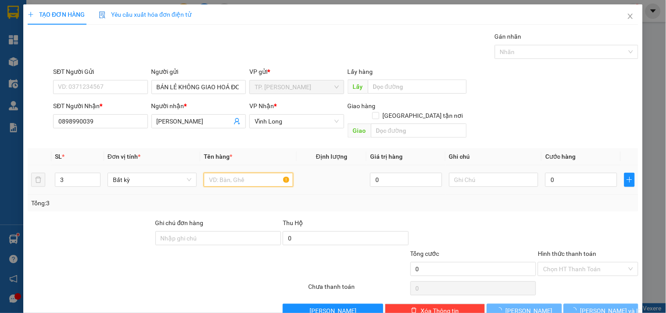
click at [230, 175] on input "text" at bounding box center [248, 180] width 89 height 14
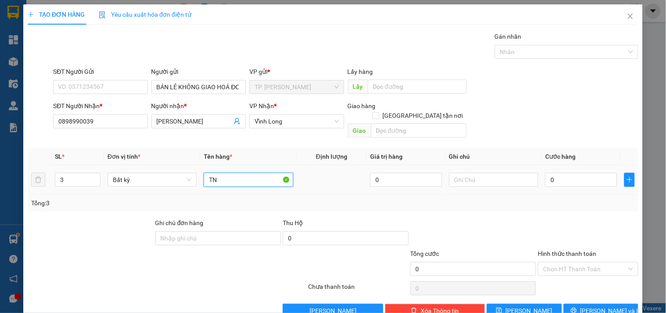
type input "T"
type input "3 THÙNG"
type input "TÍN"
click at [601, 306] on button "[PERSON_NAME] và In" at bounding box center [601, 310] width 75 height 14
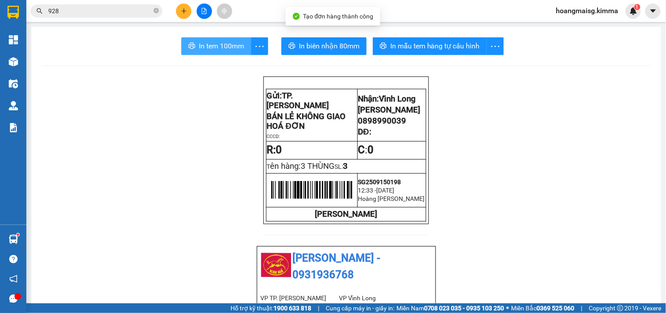
click at [210, 42] on span "In tem 100mm" at bounding box center [221, 45] width 45 height 11
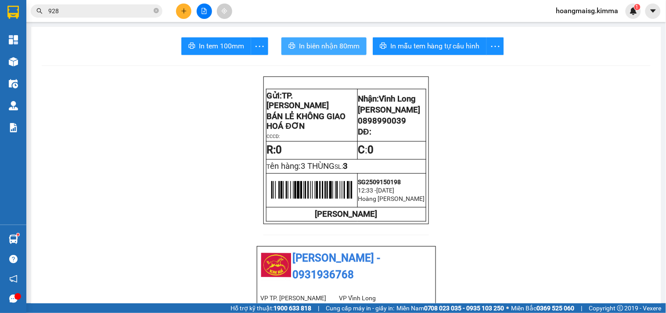
click at [324, 51] on span "In biên nhận 80mm" at bounding box center [329, 45] width 61 height 11
